Goal: Task Accomplishment & Management: Use online tool/utility

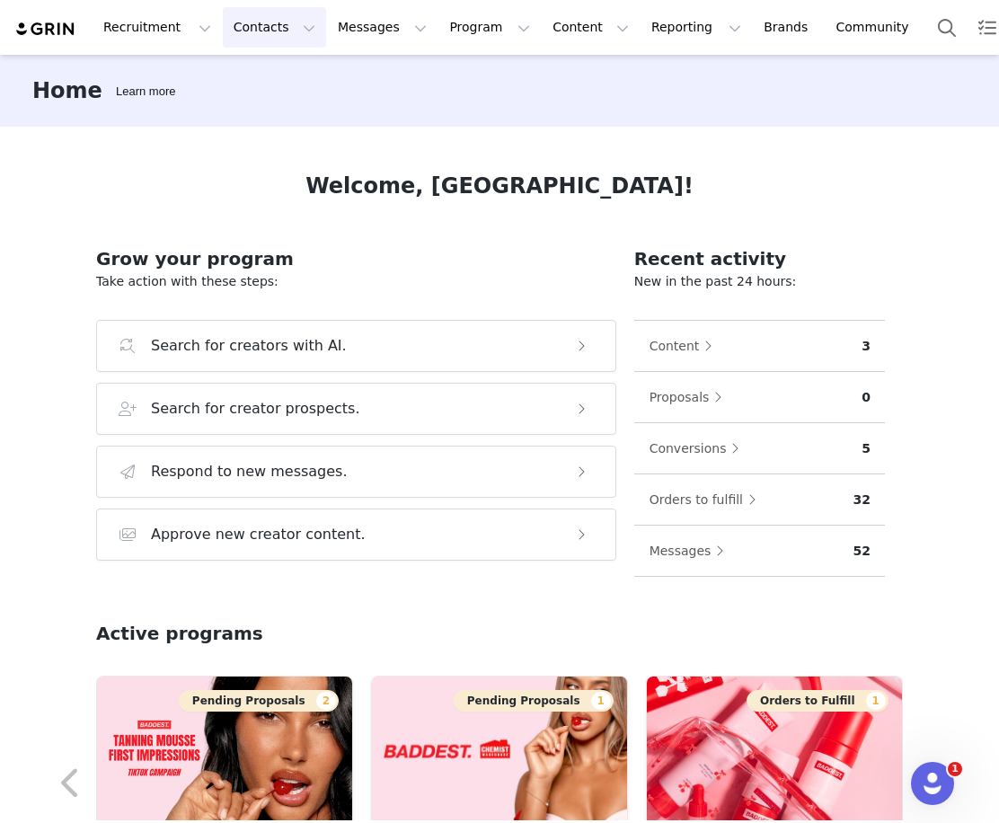
drag, startPoint x: 279, startPoint y: 29, endPoint x: 268, endPoint y: 90, distance: 62.2
click at [279, 29] on button "Contacts Contacts" at bounding box center [274, 27] width 103 height 40
click at [271, 103] on p "Prospects" at bounding box center [255, 112] width 60 height 19
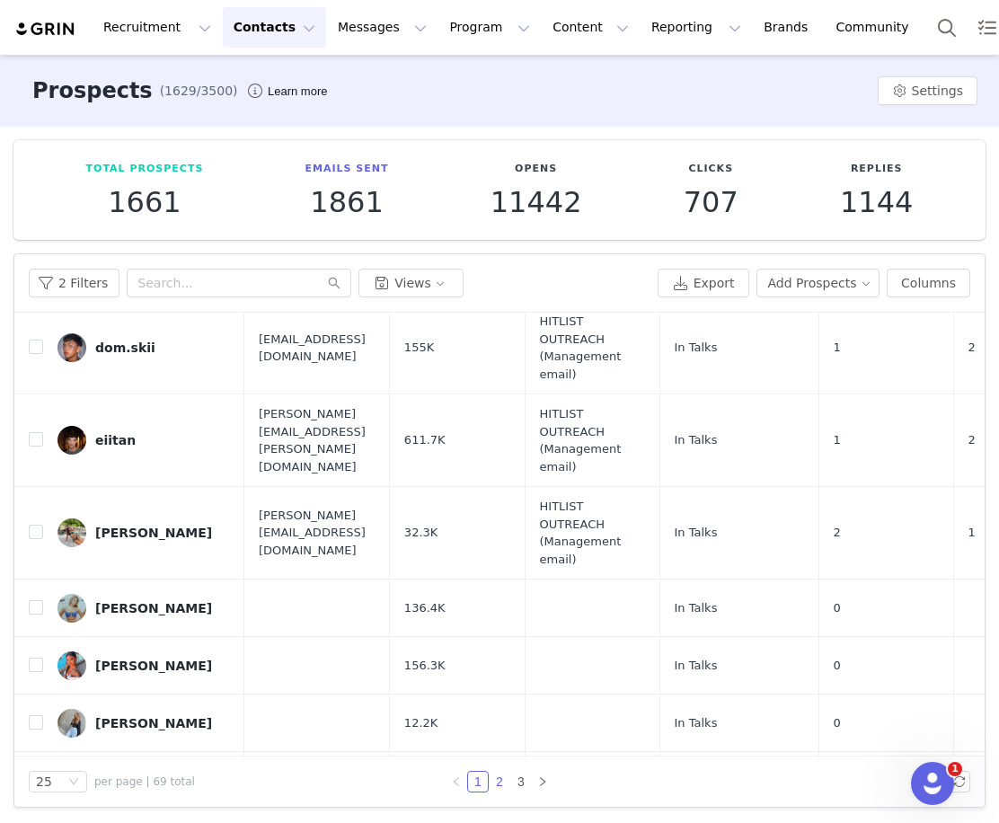
click at [498, 783] on link "2" at bounding box center [499, 781] width 20 height 20
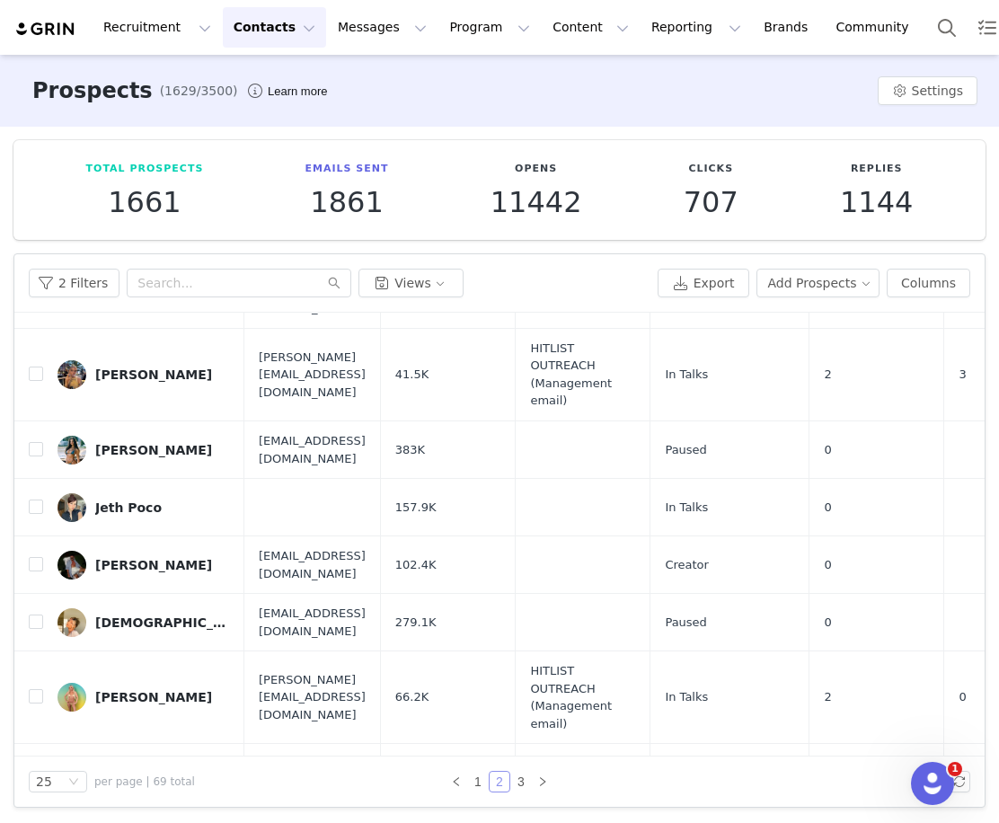
scroll to position [1, 0]
click at [523, 784] on link "3" at bounding box center [521, 781] width 20 height 20
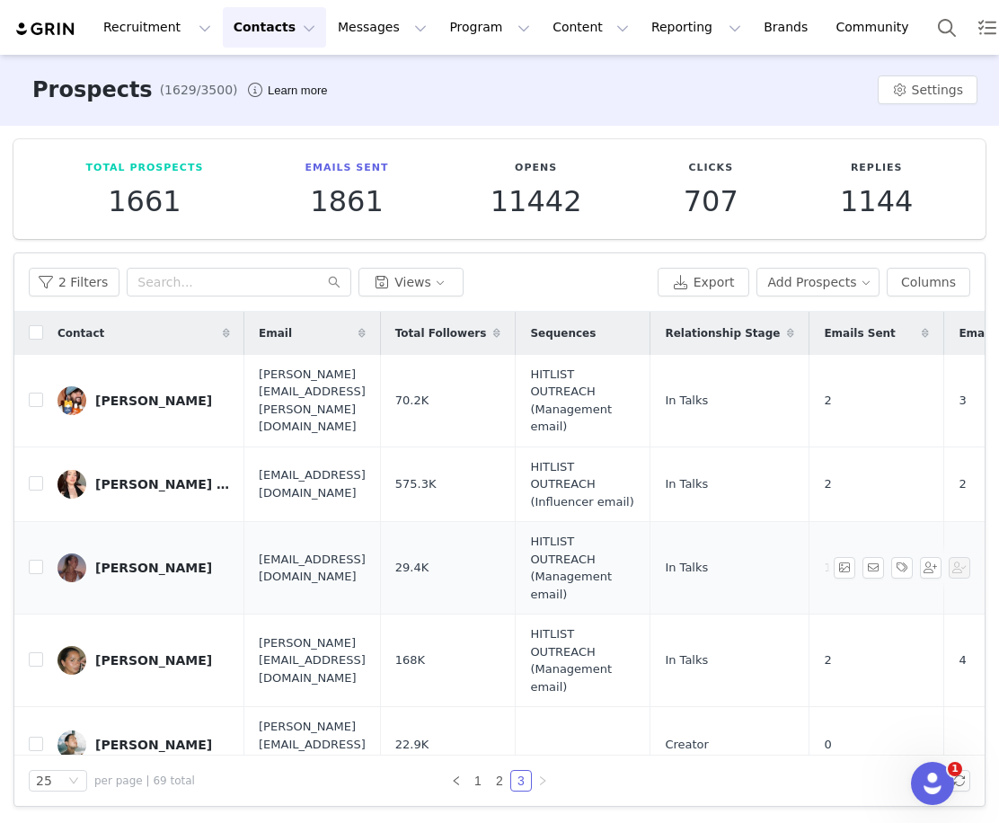
click at [169, 559] on link "[PERSON_NAME]" at bounding box center [143, 567] width 172 height 29
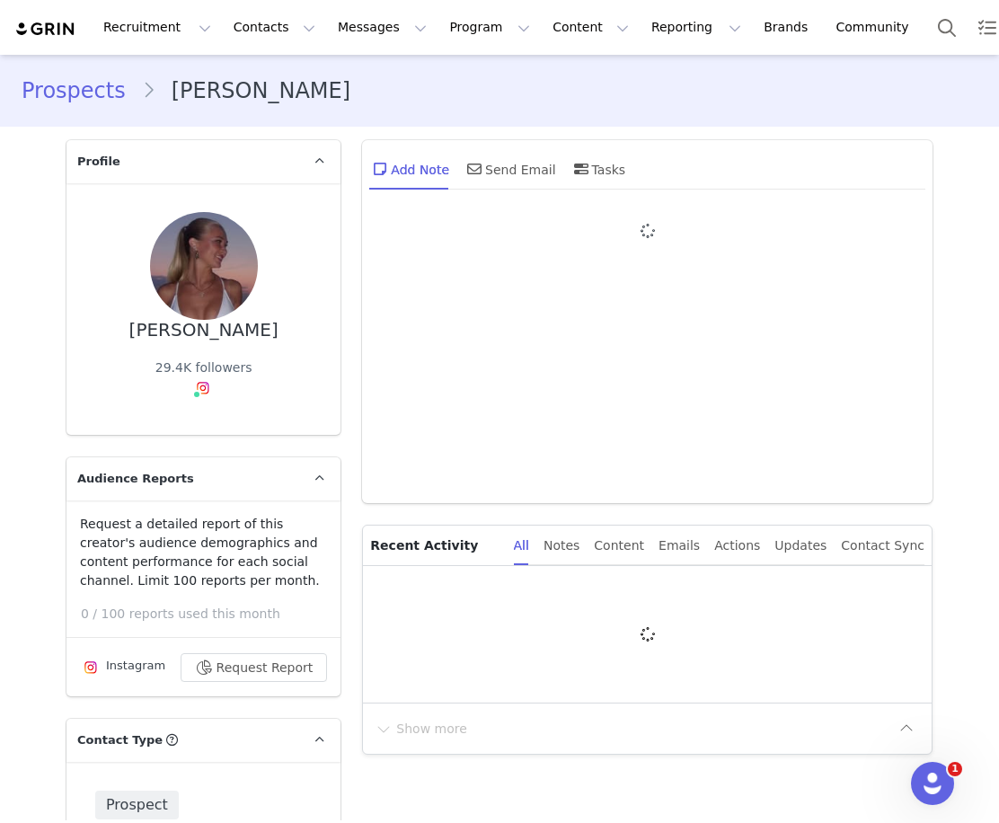
type input "+1 ([GEOGRAPHIC_DATA])"
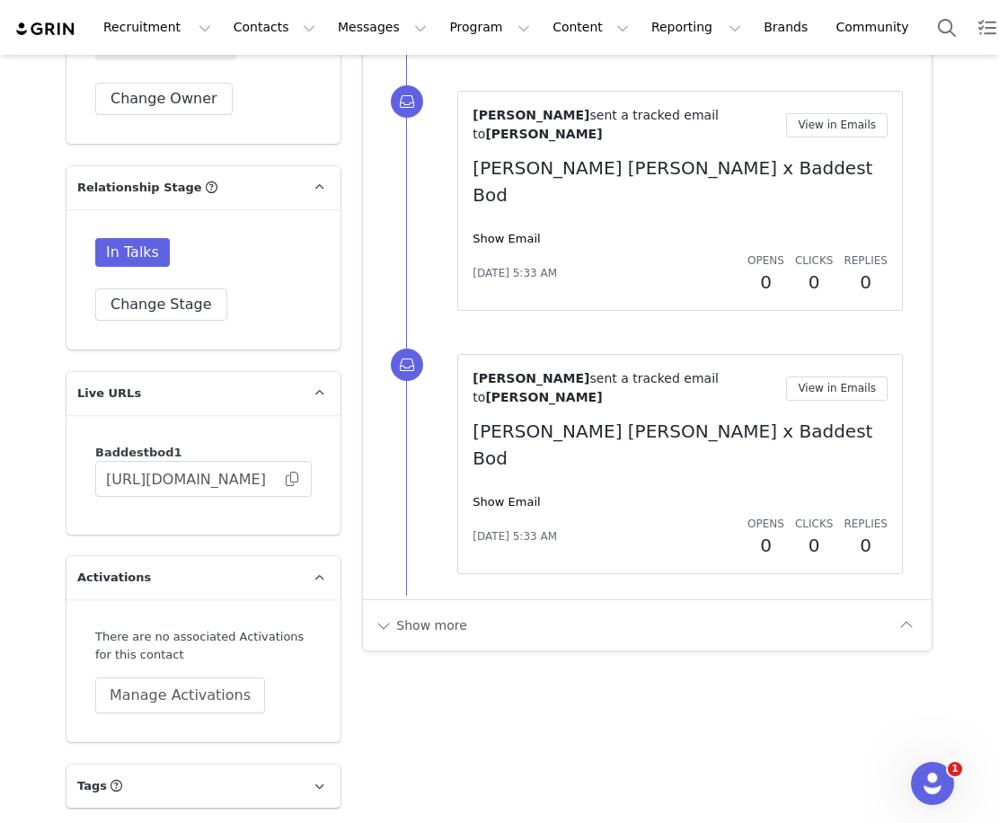
scroll to position [2454, 0]
click at [184, 690] on button "Manage Activations" at bounding box center [180, 694] width 170 height 36
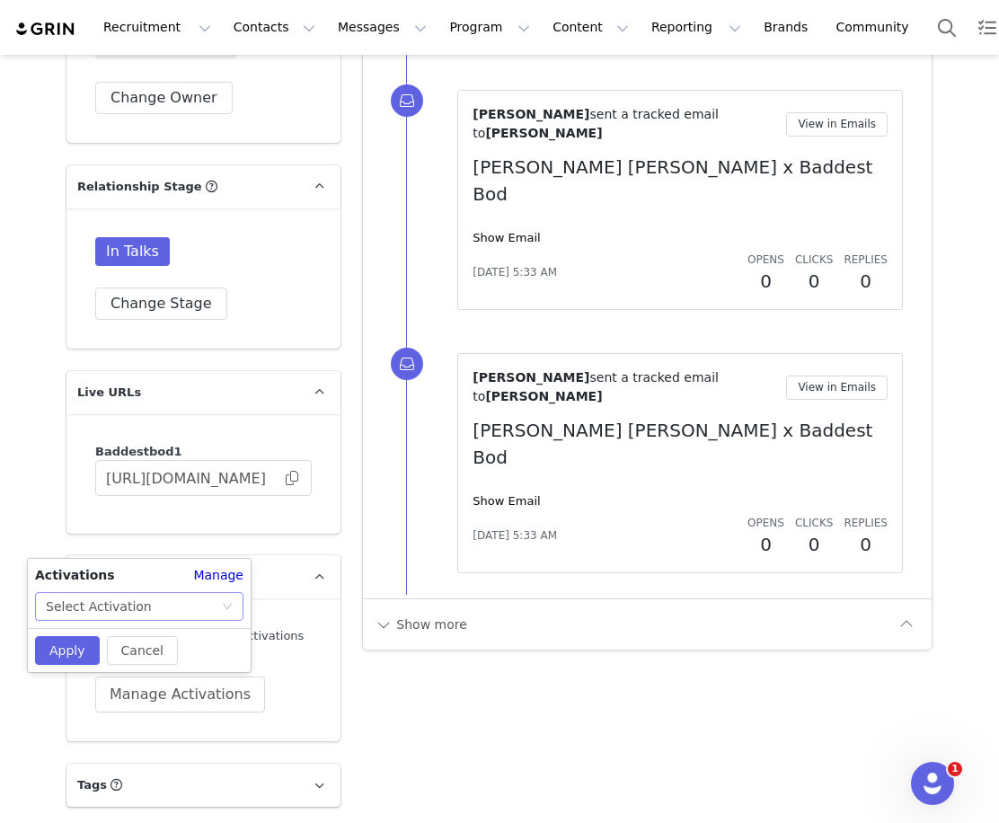
click at [198, 602] on div "Select Activation" at bounding box center [133, 606] width 175 height 27
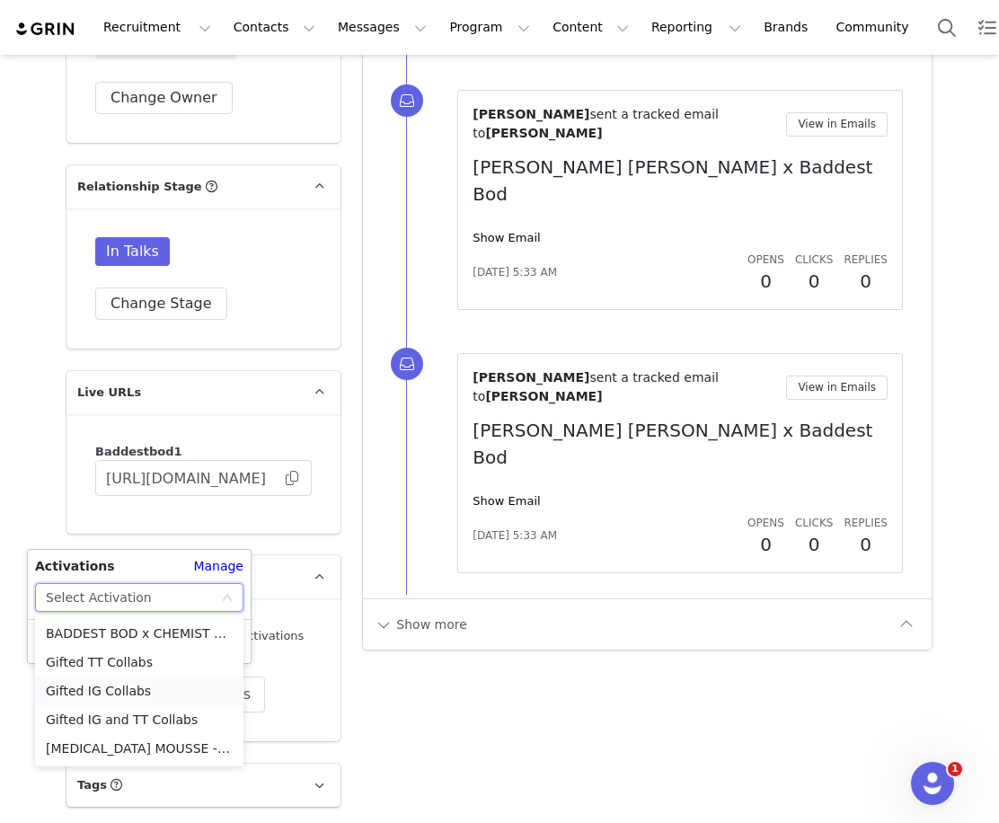
click at [136, 697] on li "Gifted IG Collabs" at bounding box center [139, 690] width 208 height 29
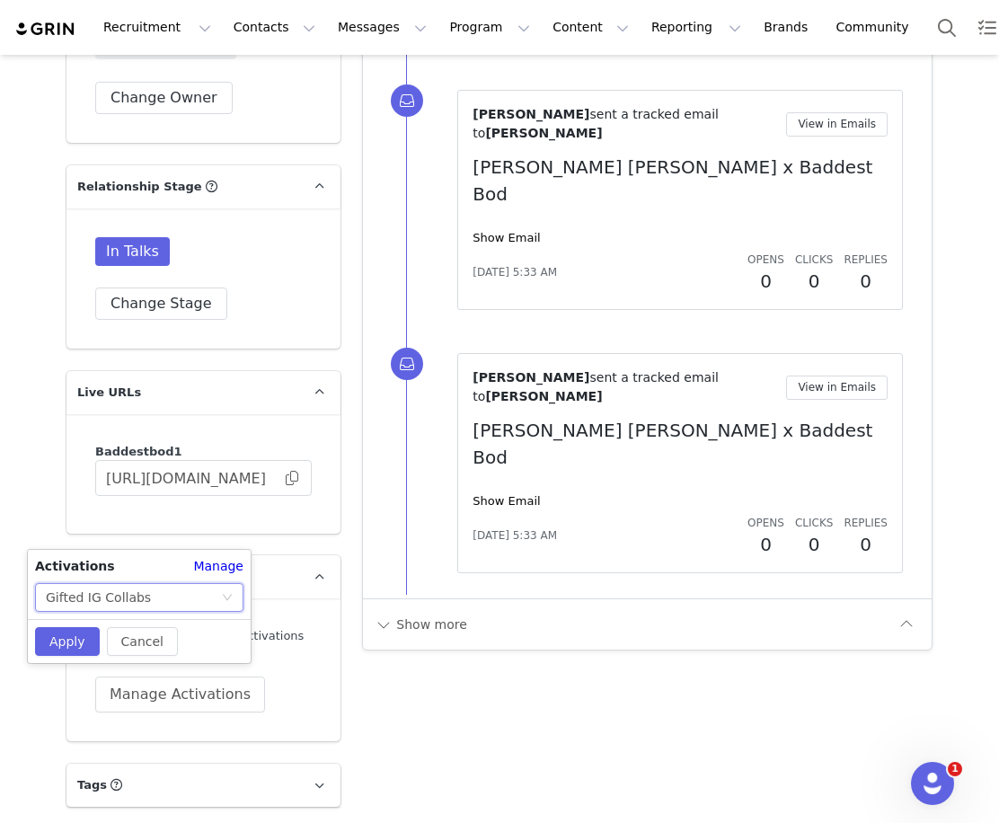
click at [151, 603] on div "Gifted IG Collabs" at bounding box center [133, 597] width 175 height 27
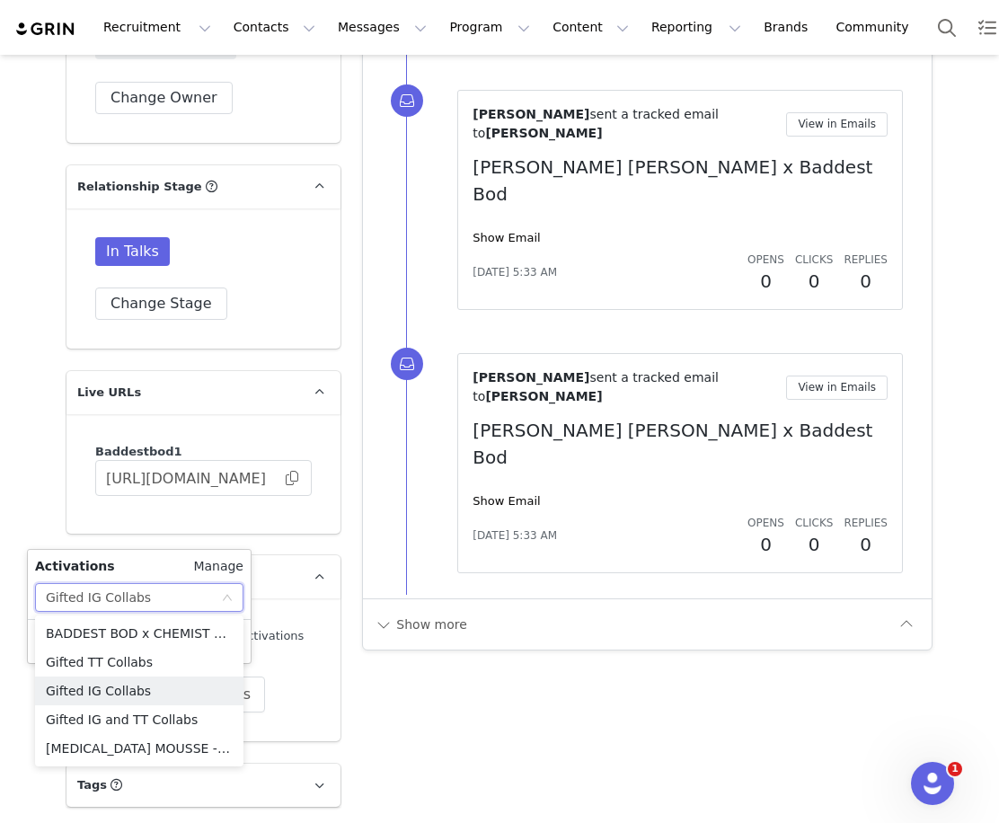
click at [210, 560] on link "Manage" at bounding box center [218, 566] width 50 height 19
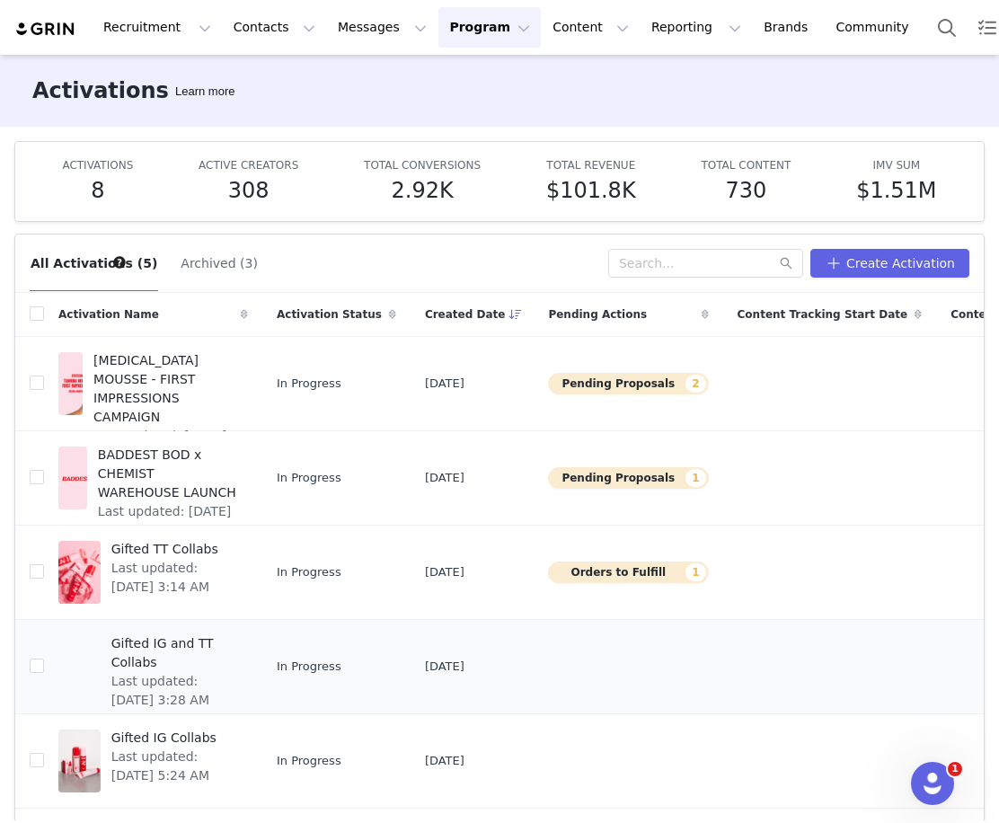
scroll to position [57, 0]
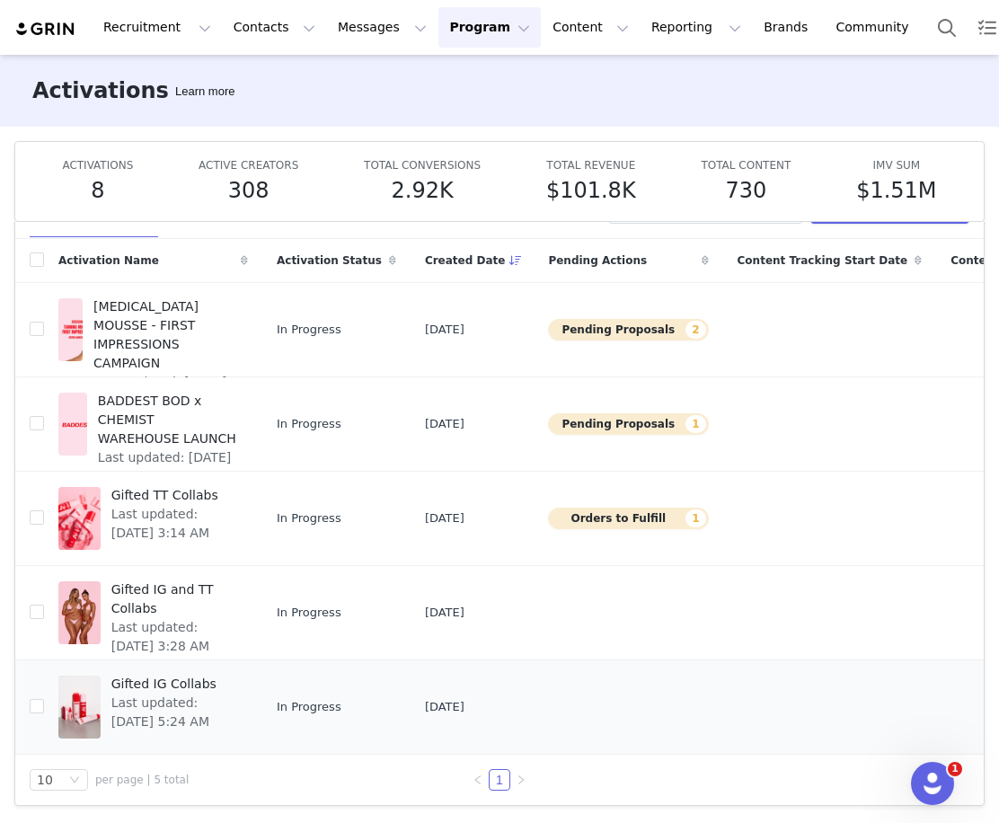
click at [225, 699] on div "Gifted IG Collabs Last updated: [DATE] 5:24 AM" at bounding box center [174, 707] width 147 height 72
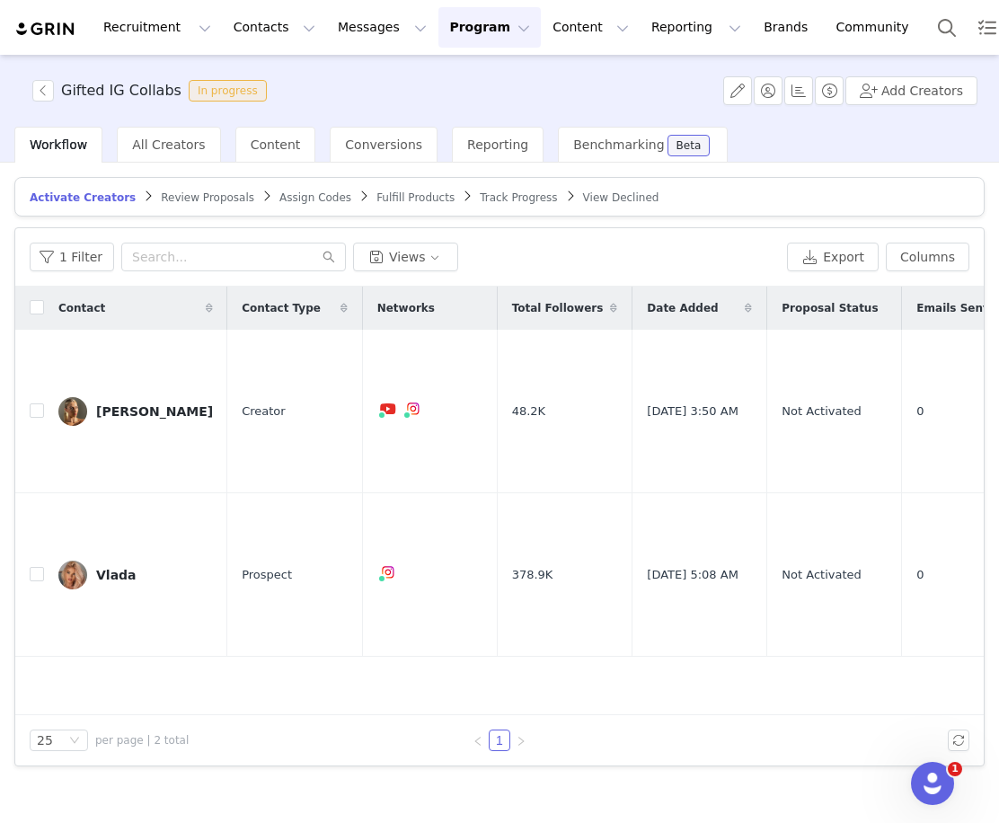
click at [480, 197] on span "Track Progress" at bounding box center [518, 197] width 77 height 13
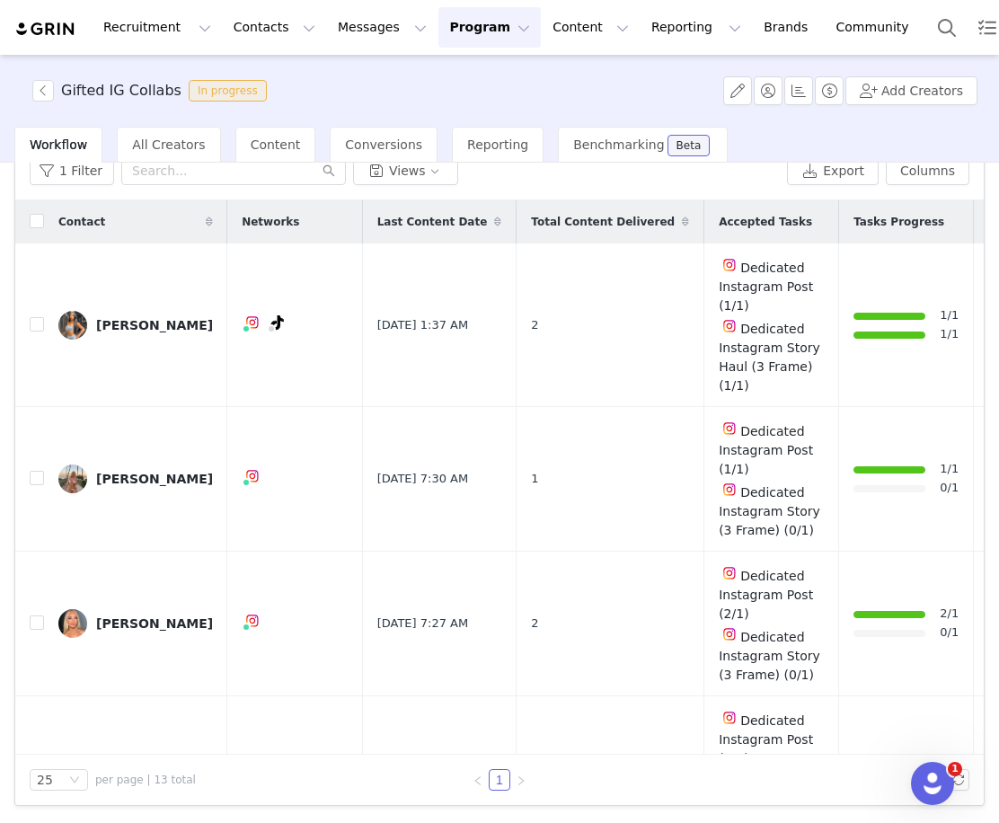
click at [39, 27] on img at bounding box center [45, 29] width 63 height 17
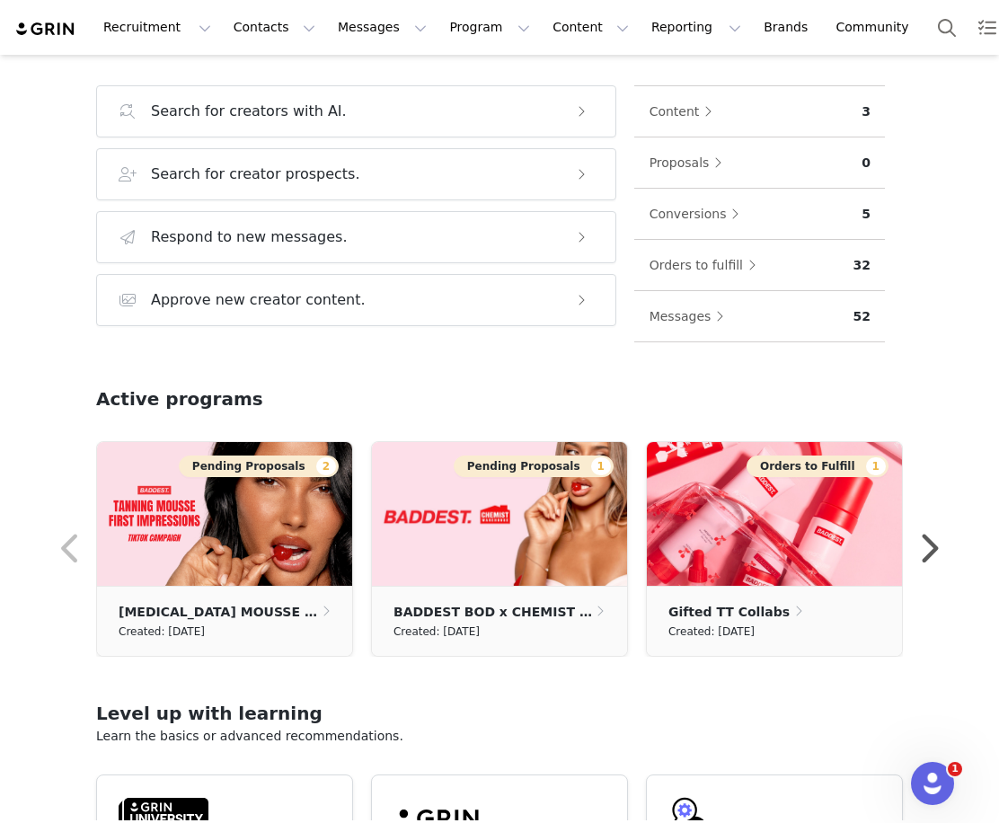
scroll to position [434, 0]
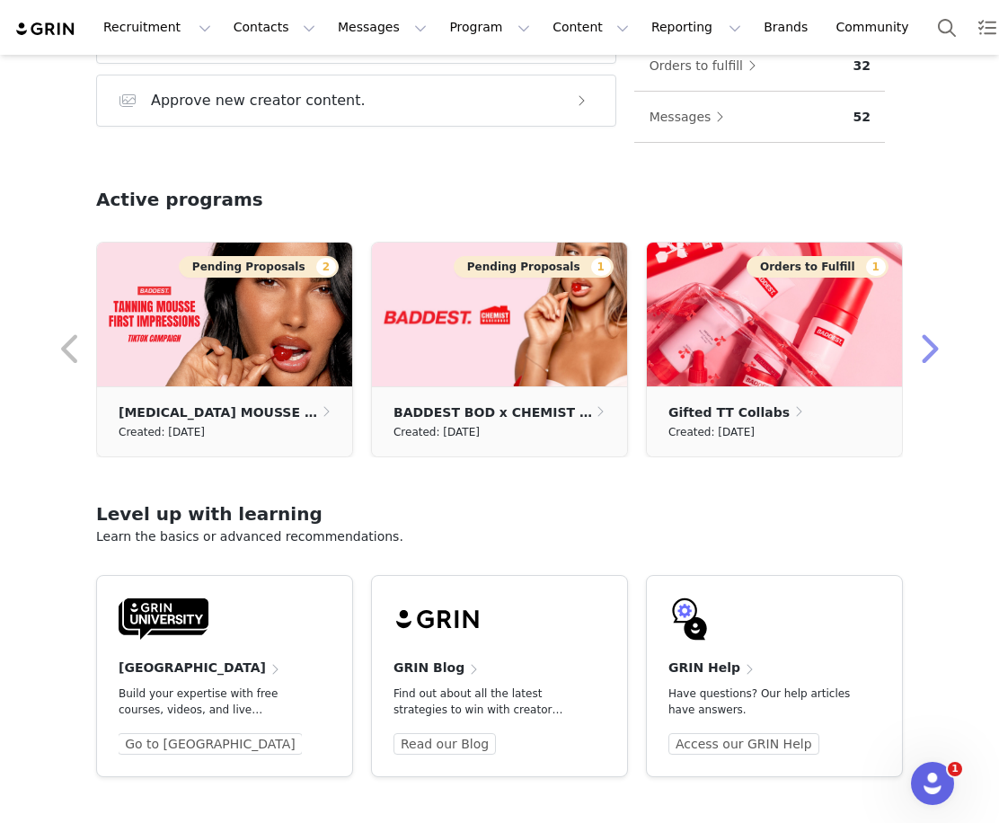
click at [924, 353] on button "button" at bounding box center [928, 349] width 36 height 43
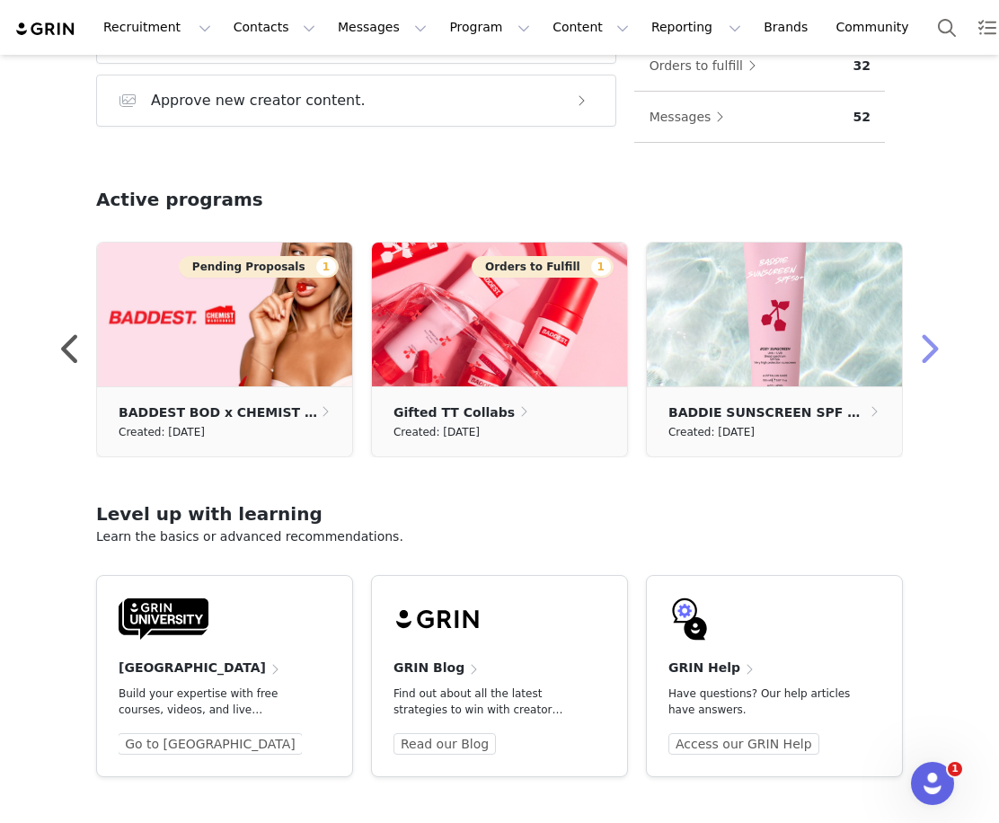
drag, startPoint x: 957, startPoint y: 344, endPoint x: 923, endPoint y: 339, distance: 34.6
click at [957, 346] on div "Home Learn more Welcome, [GEOGRAPHIC_DATA]! Grow your program Take action with …" at bounding box center [499, 3] width 999 height 765
click at [922, 349] on button "button" at bounding box center [928, 349] width 36 height 43
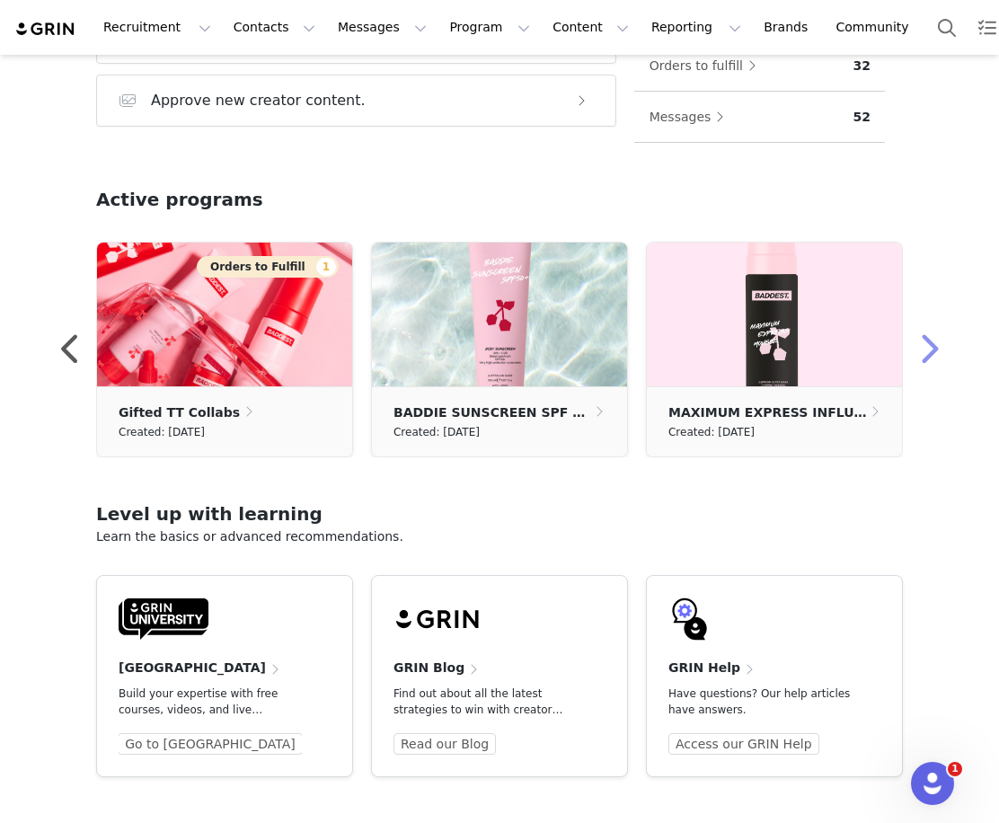
click at [932, 340] on button "button" at bounding box center [928, 349] width 36 height 43
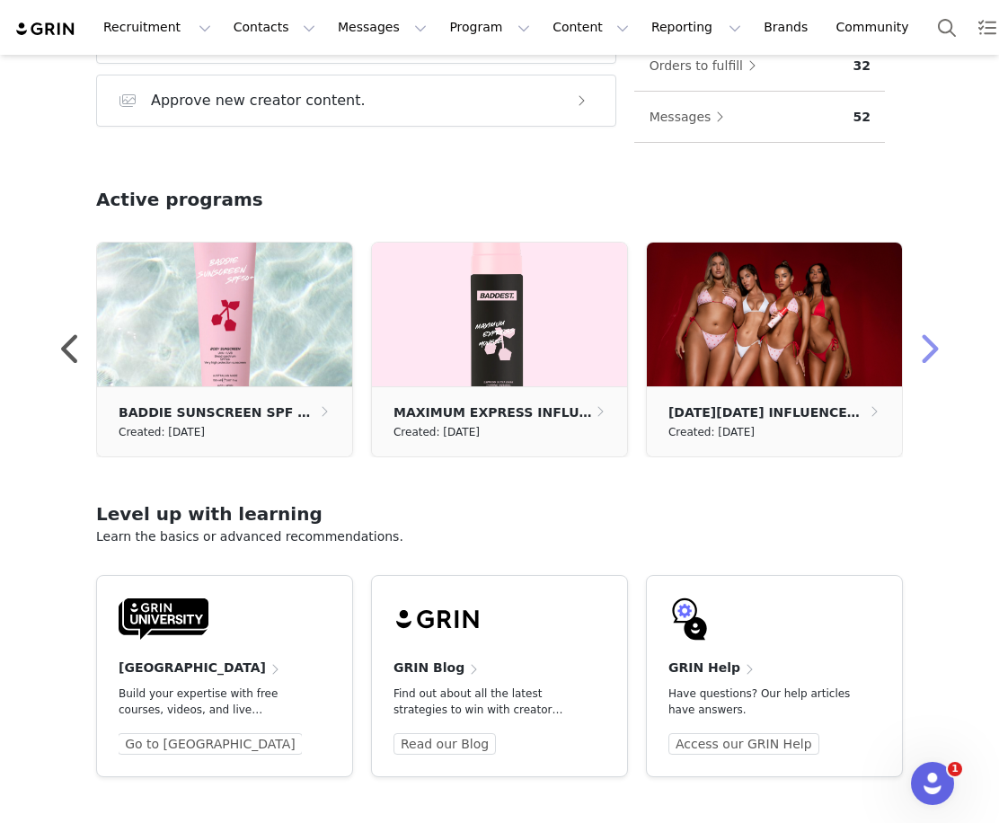
click at [932, 340] on button "button" at bounding box center [928, 349] width 36 height 43
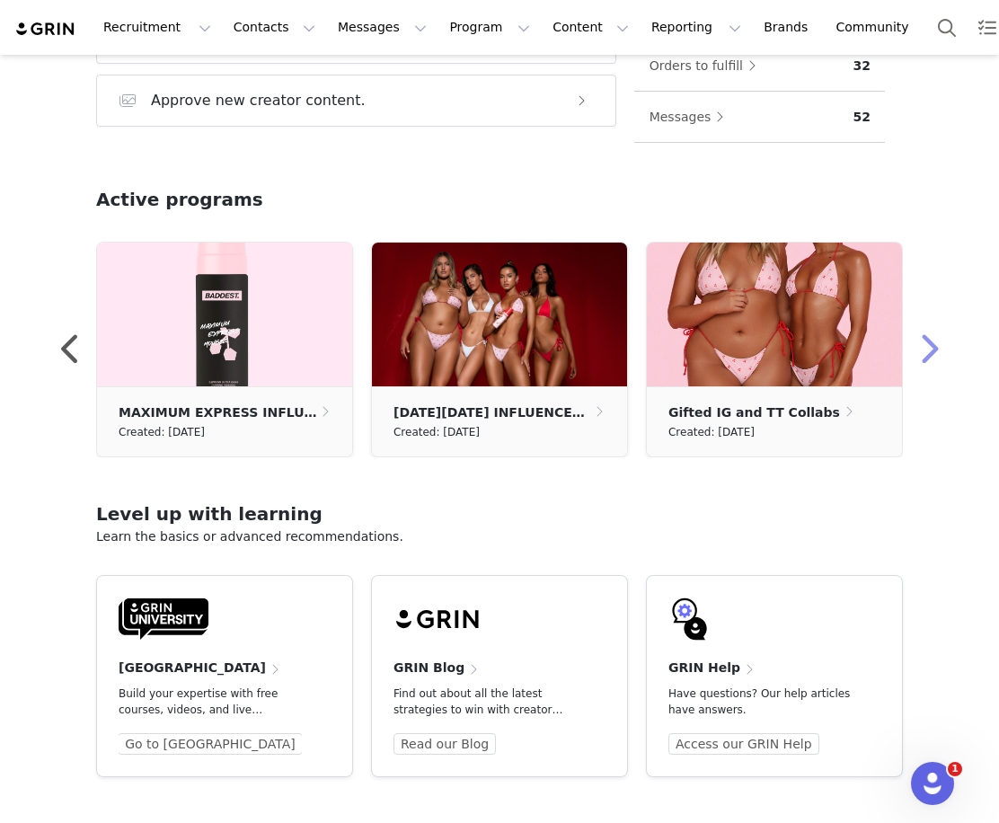
click at [932, 340] on button "button" at bounding box center [928, 349] width 36 height 43
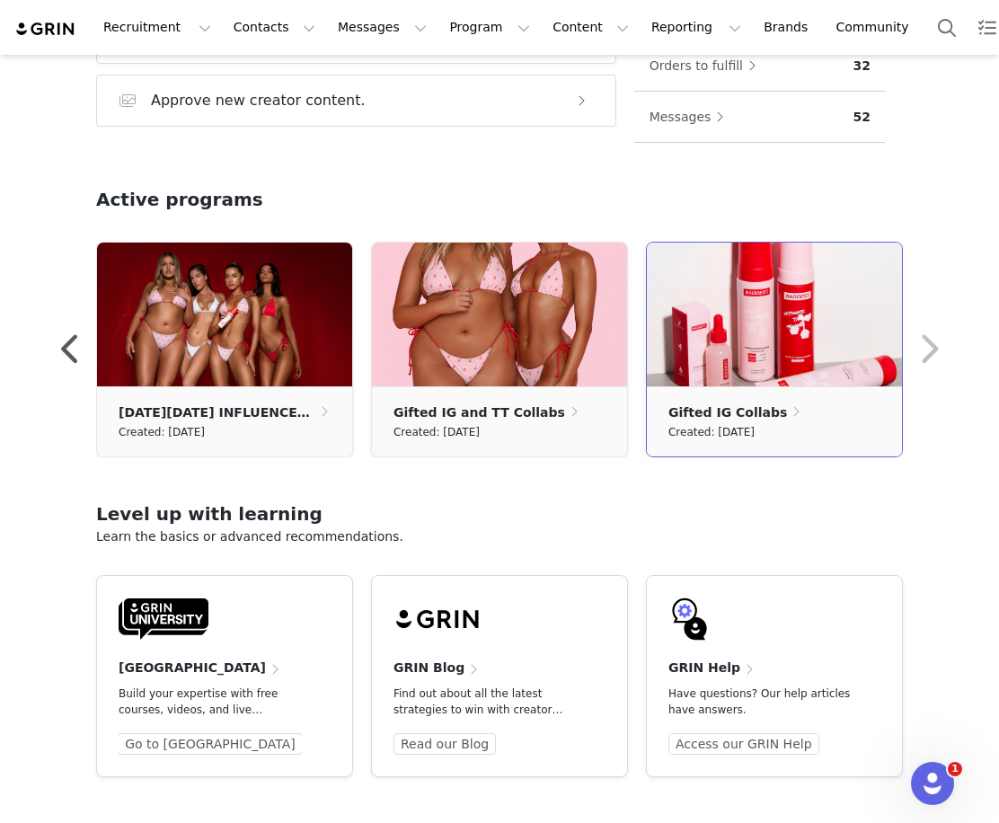
click at [754, 315] on img at bounding box center [774, 314] width 255 height 144
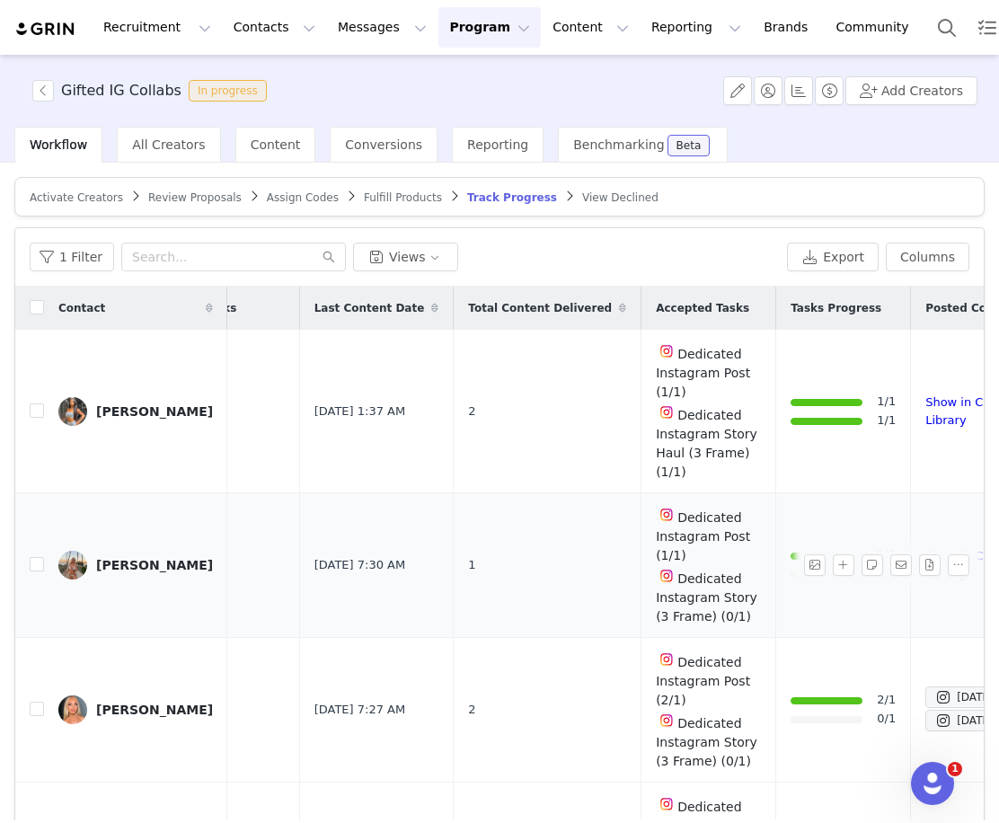
scroll to position [0, 171]
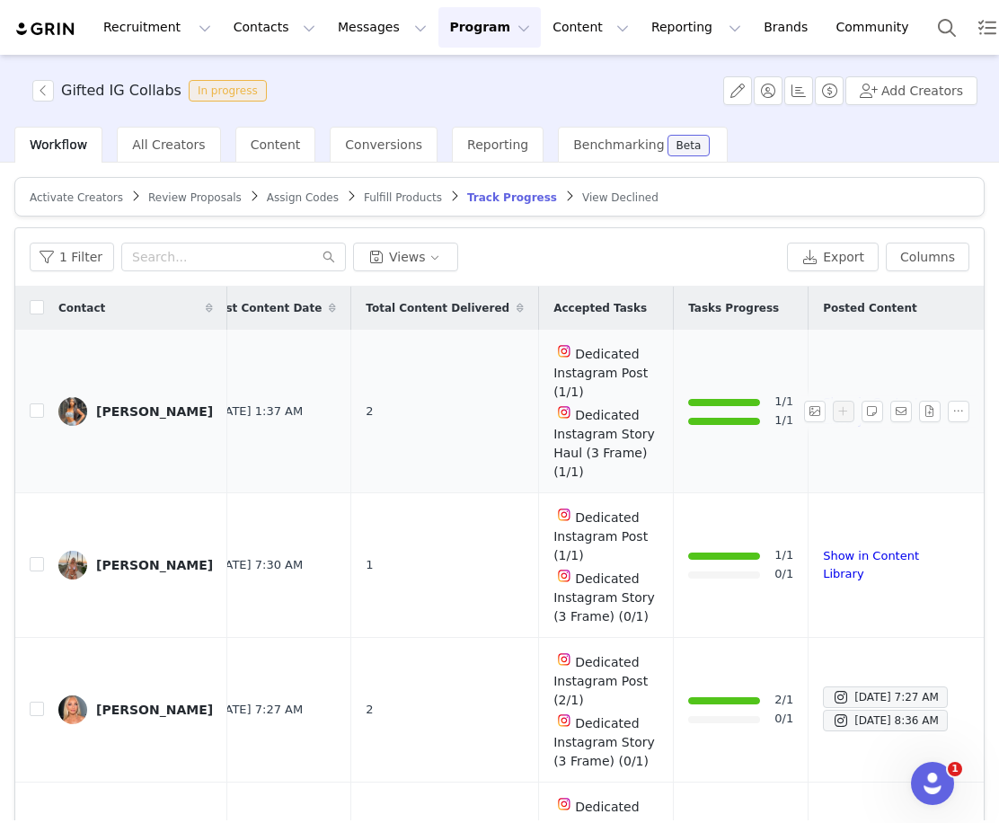
click at [808, 410] on td "Show in Content Library" at bounding box center [892, 411] width 168 height 163
click at [823, 410] on link "Show in Content Library" at bounding box center [871, 410] width 96 height 31
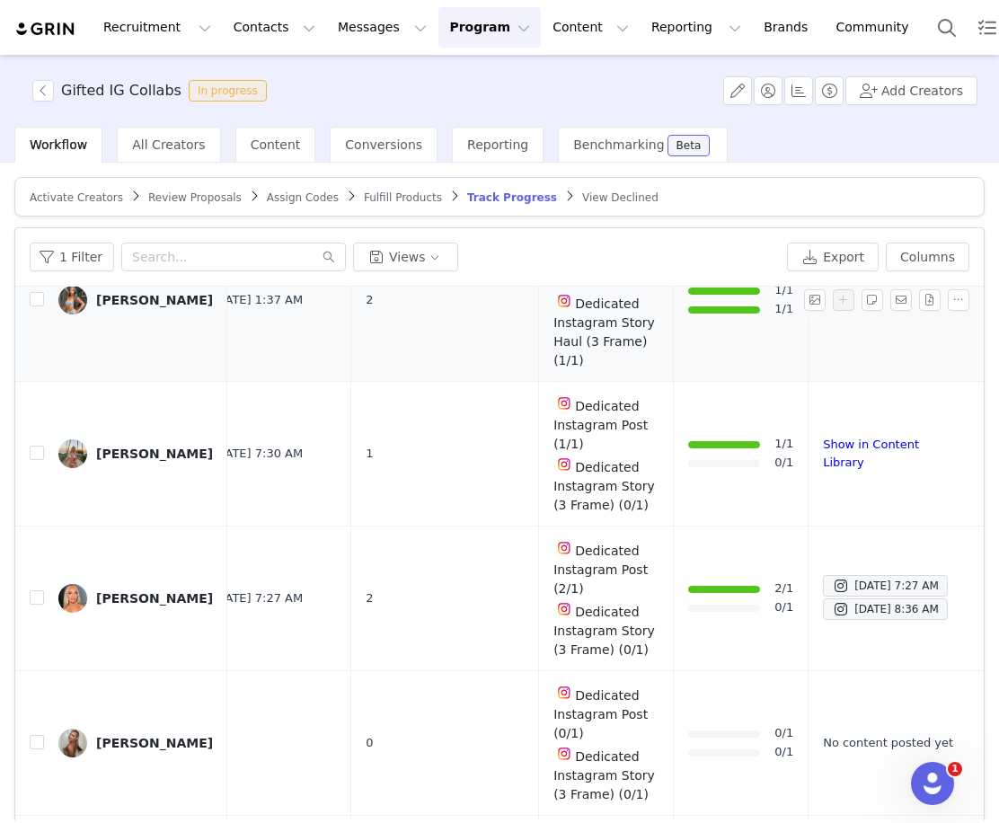
scroll to position [125, 171]
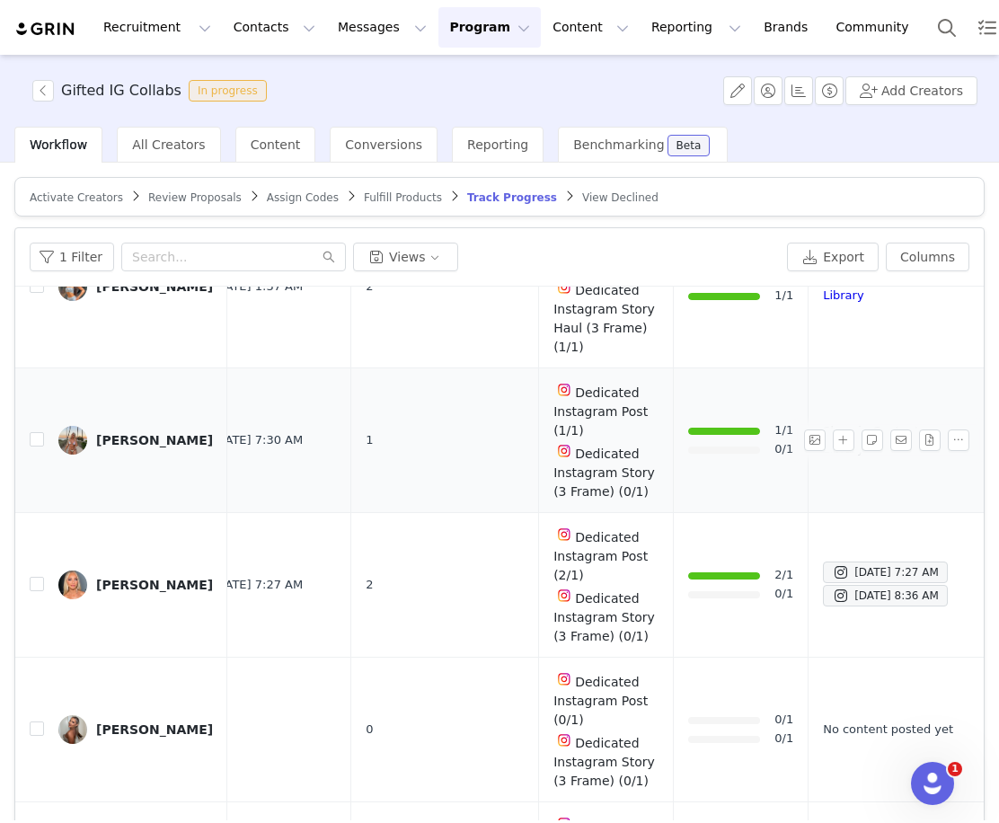
click at [823, 442] on link "Show in Content Library" at bounding box center [871, 439] width 96 height 31
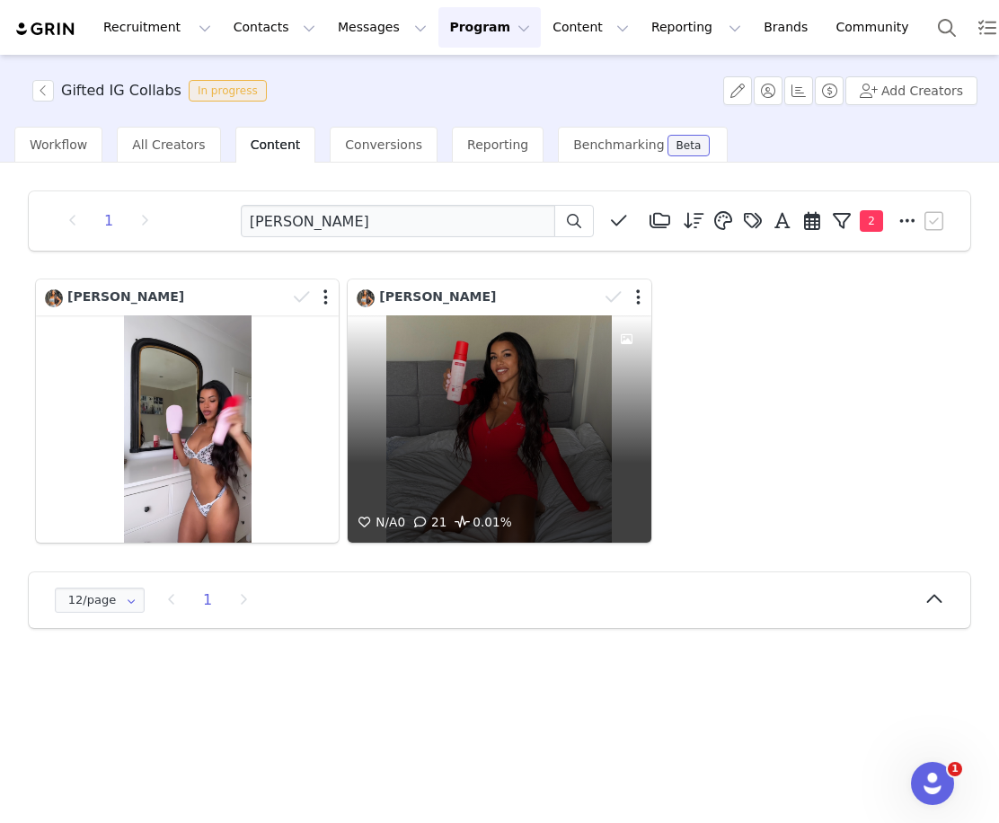
click at [504, 473] on div "N/A 0 21 0.01%" at bounding box center [499, 428] width 303 height 227
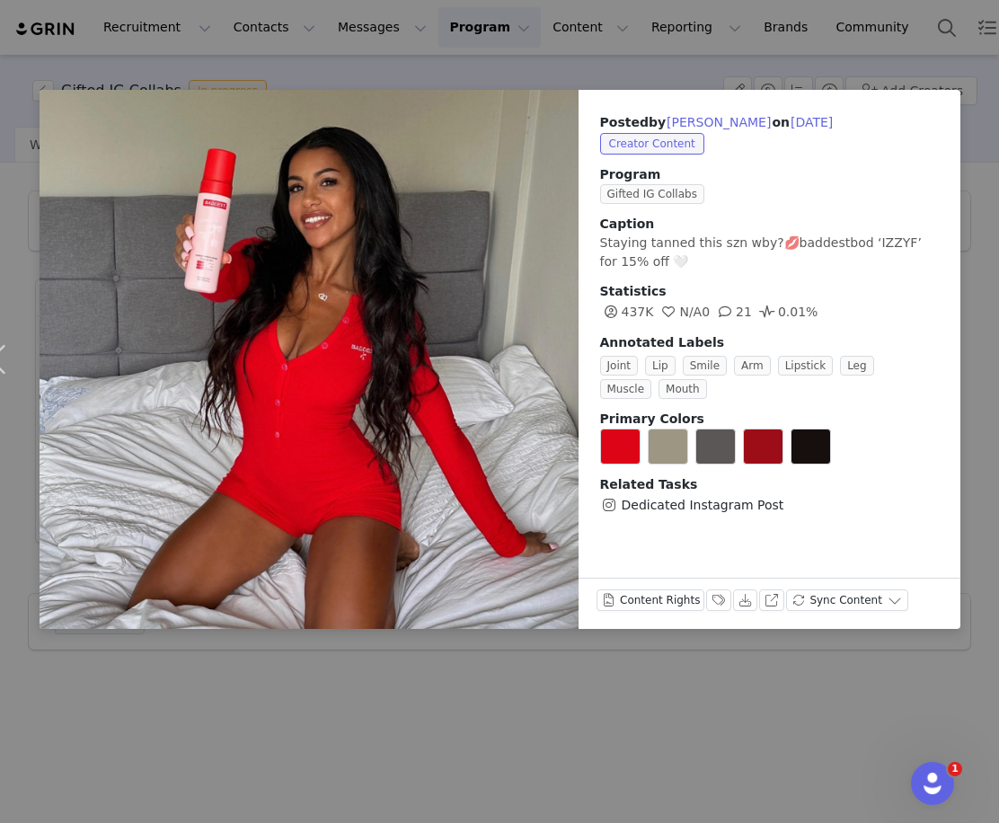
click at [353, 83] on div "Posted by Izzy Fairthorne on Sep 17, 2023 Creator Content Program Gifted IG Col…" at bounding box center [499, 411] width 999 height 823
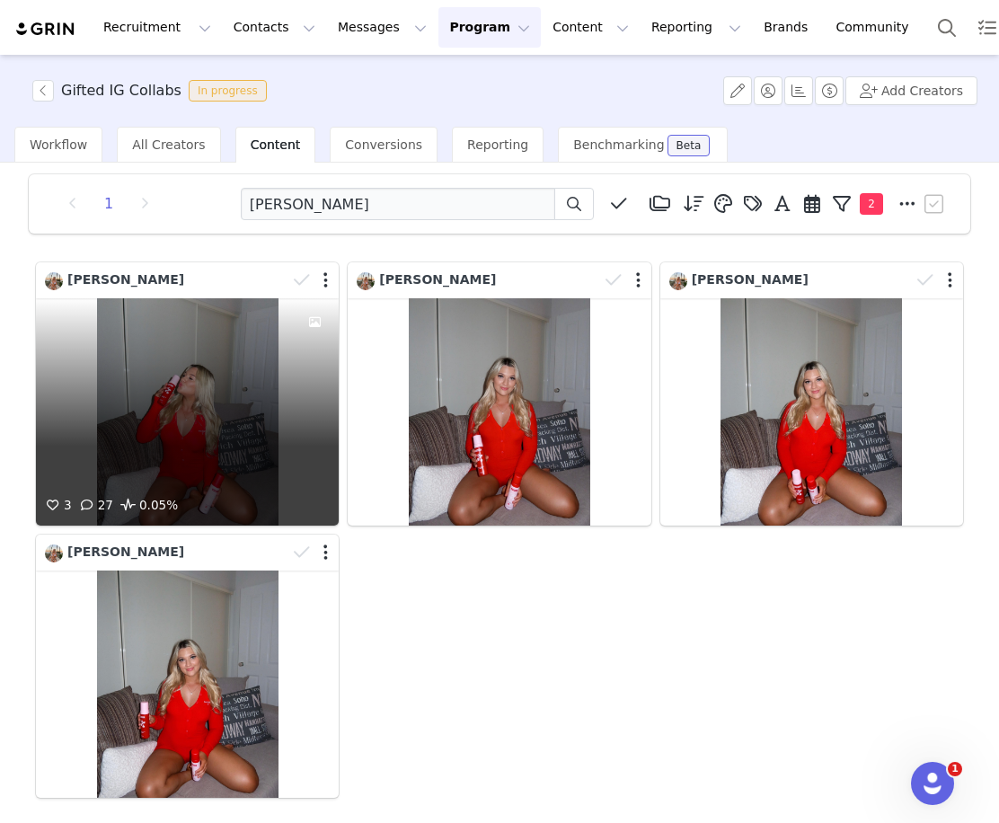
scroll to position [18, 0]
